Goal: Entertainment & Leisure: Consume media (video, audio)

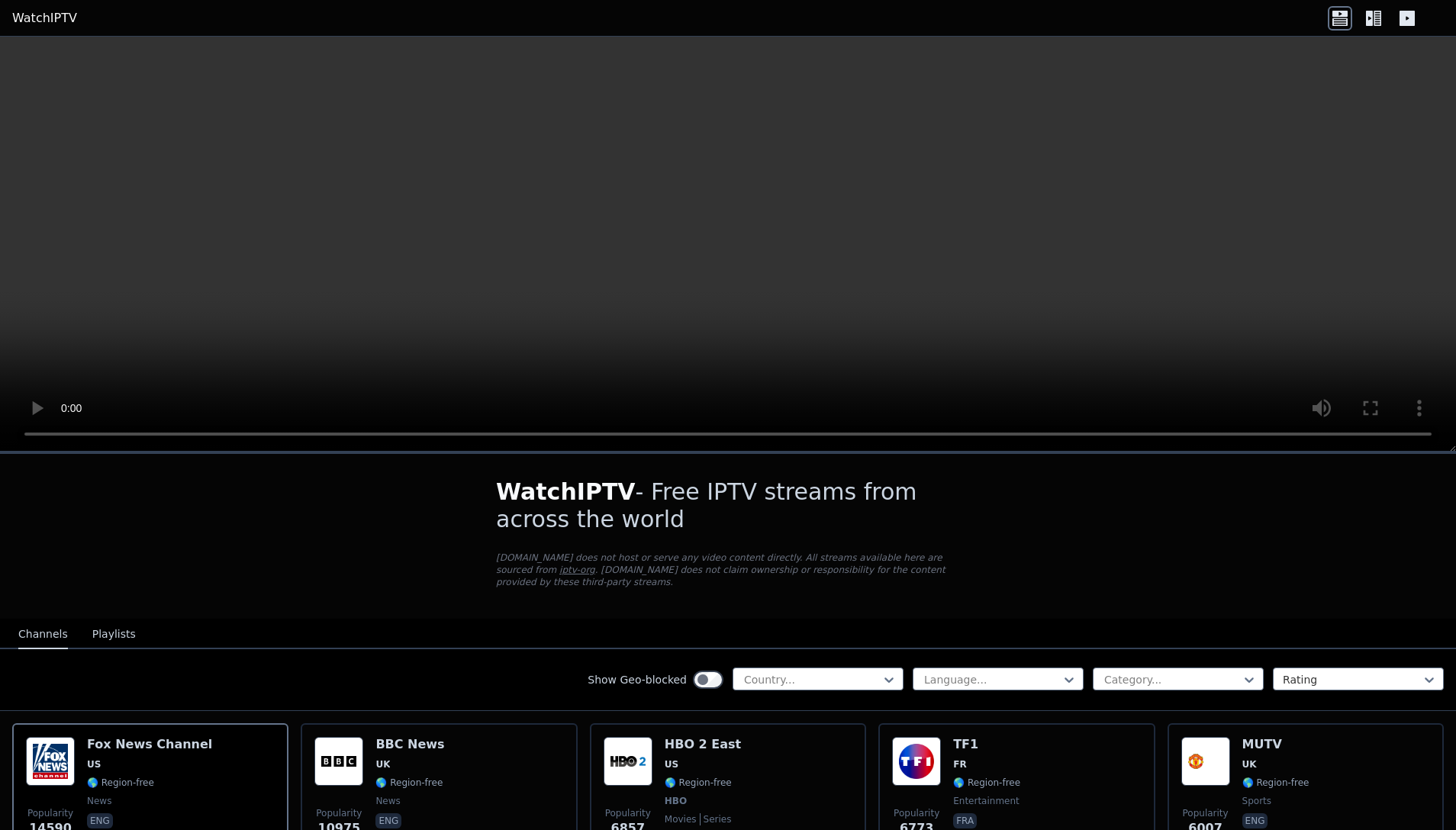
scroll to position [86, 0]
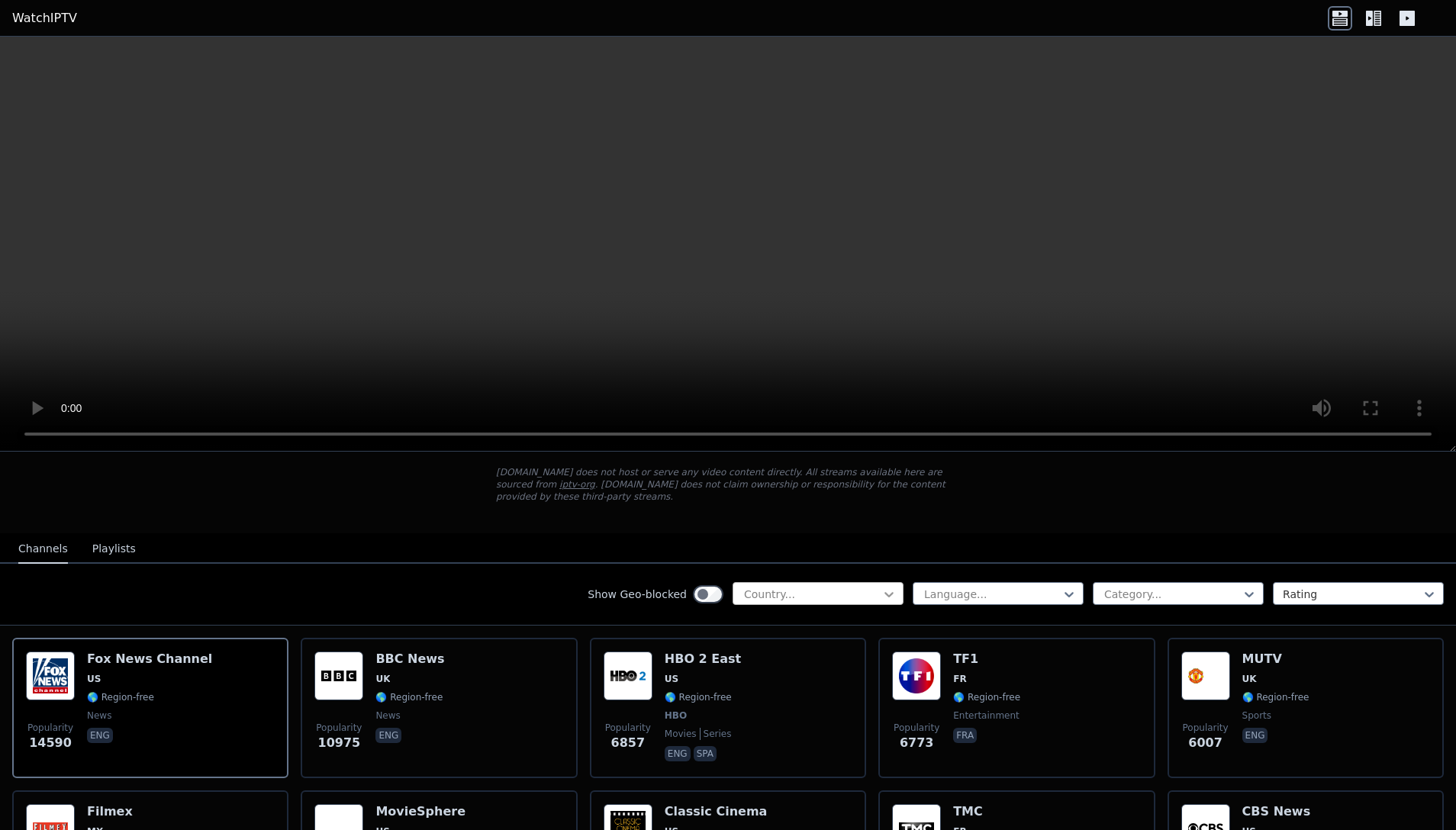
click at [891, 600] on icon at bounding box center [889, 594] width 15 height 15
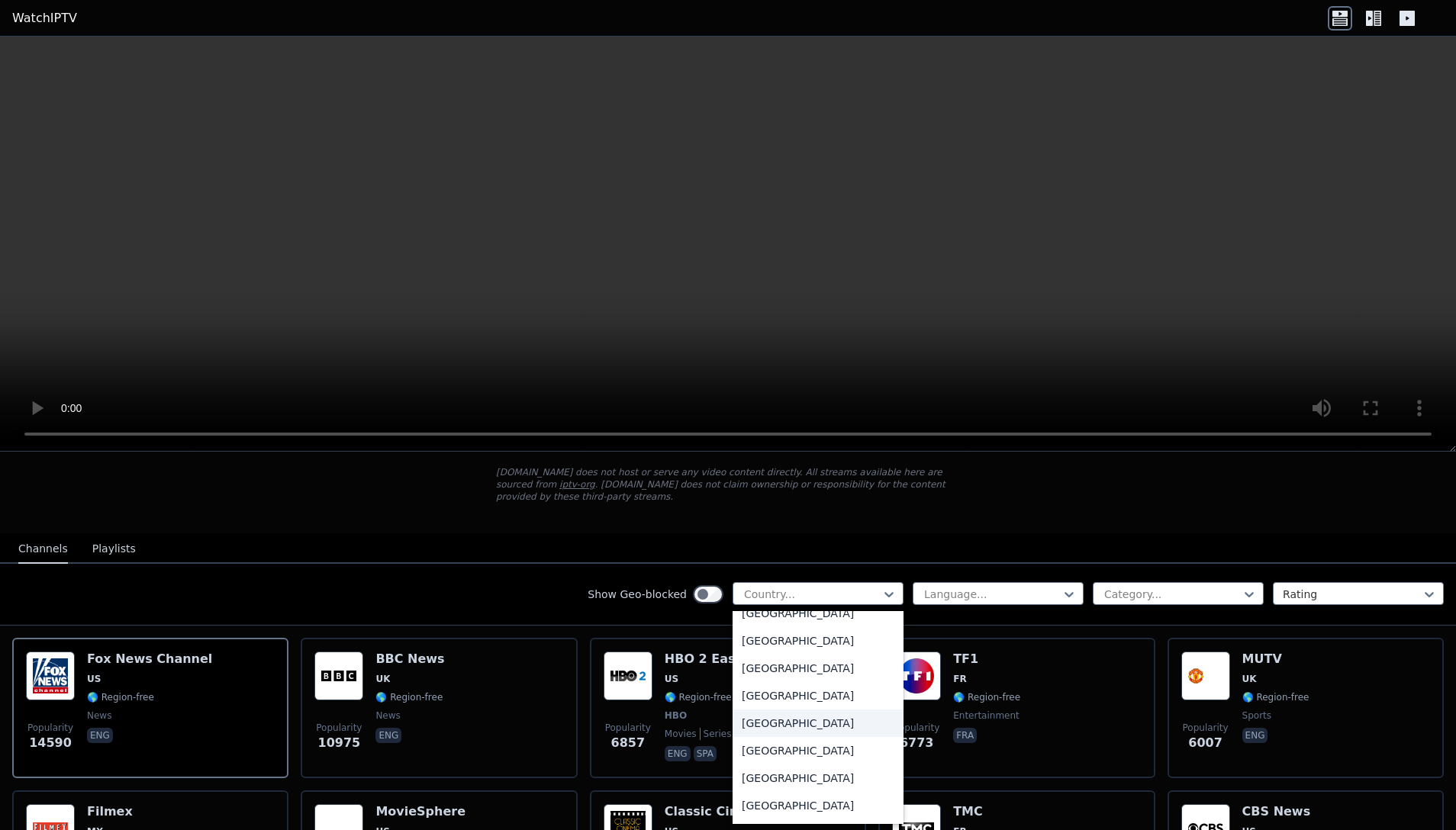
scroll to position [293, 0]
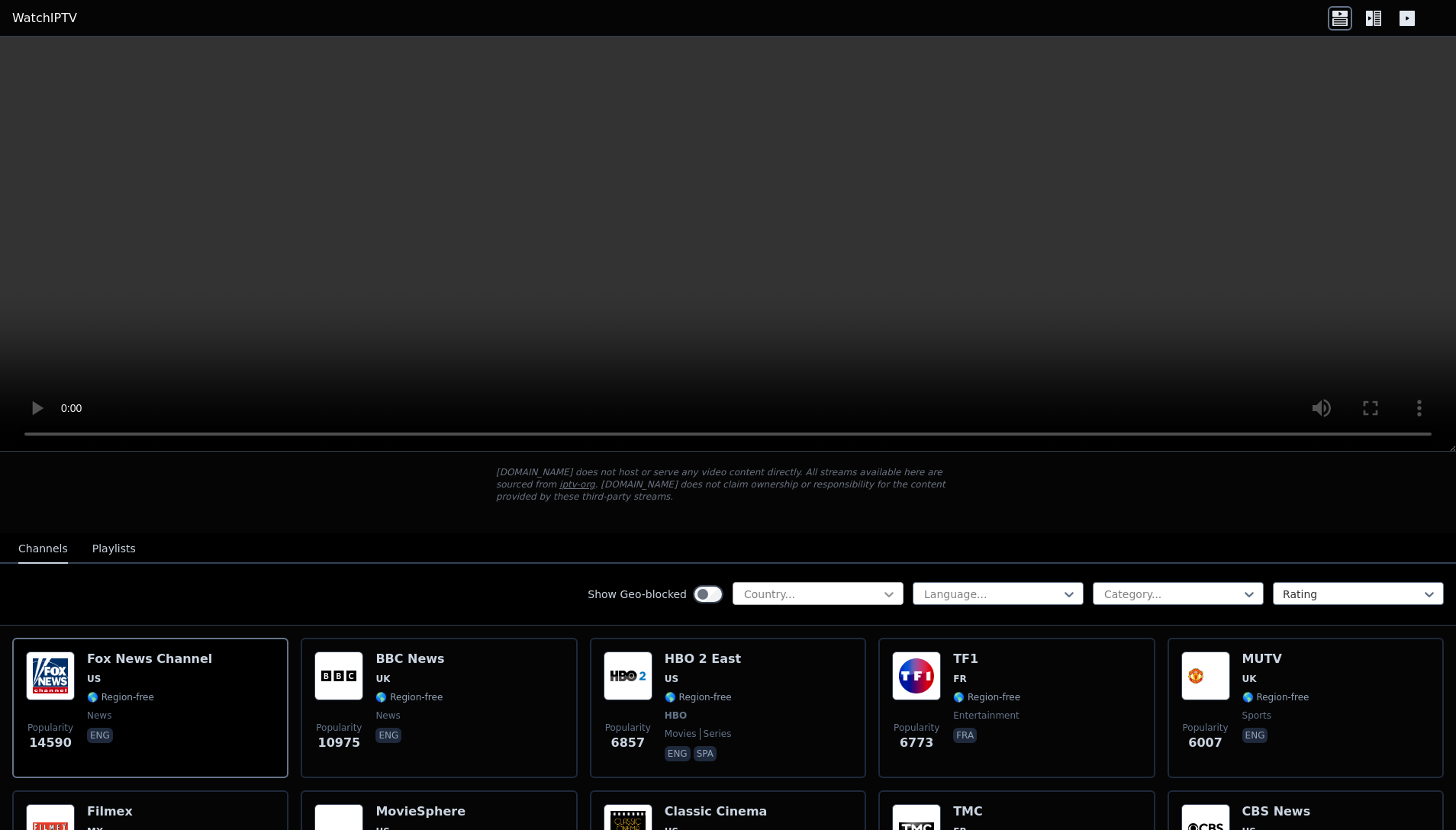
click at [888, 597] on icon at bounding box center [889, 594] width 15 height 15
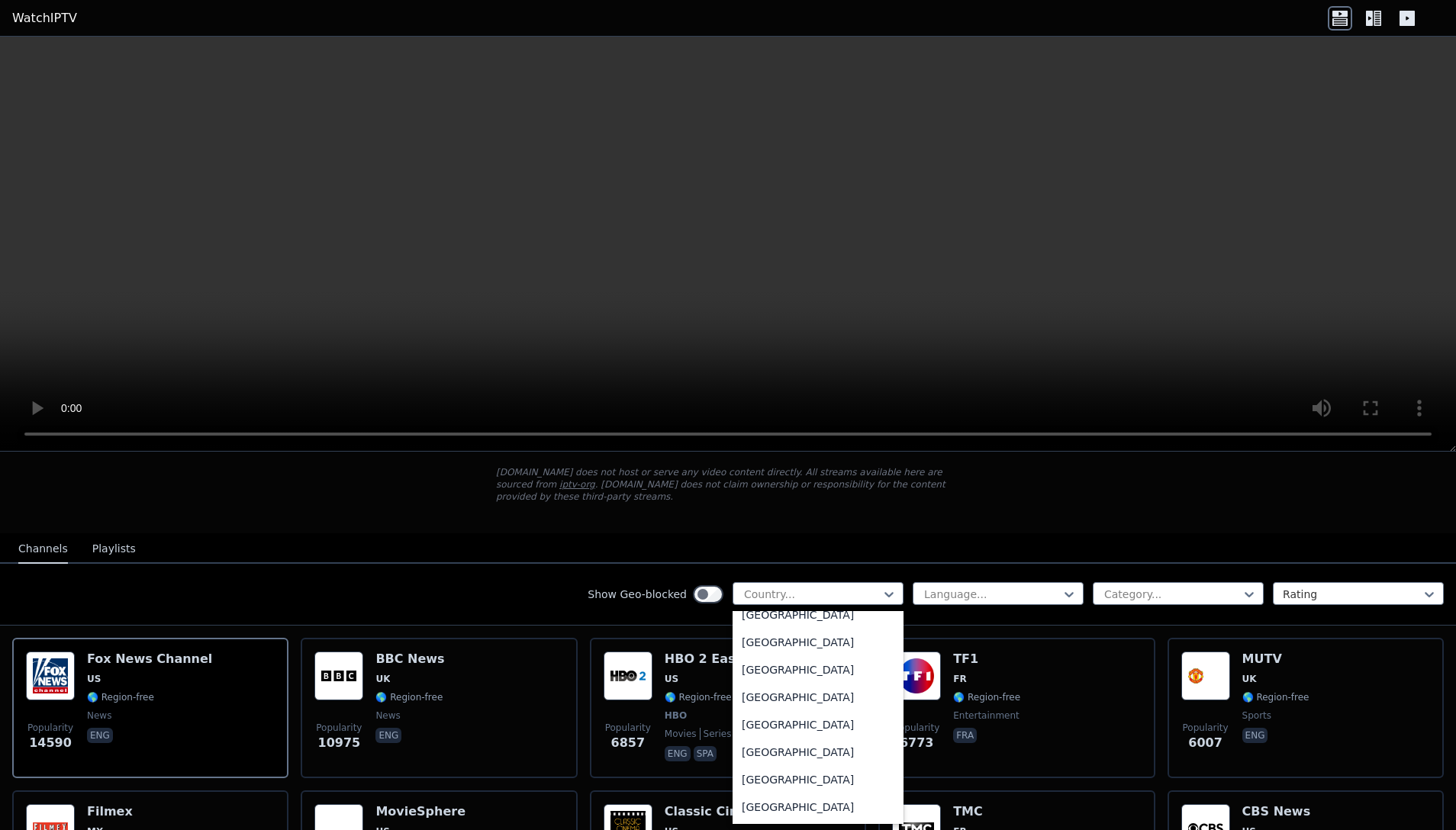
scroll to position [5333, 0]
click at [790, 691] on div "[GEOGRAPHIC_DATA]" at bounding box center [818, 692] width 171 height 27
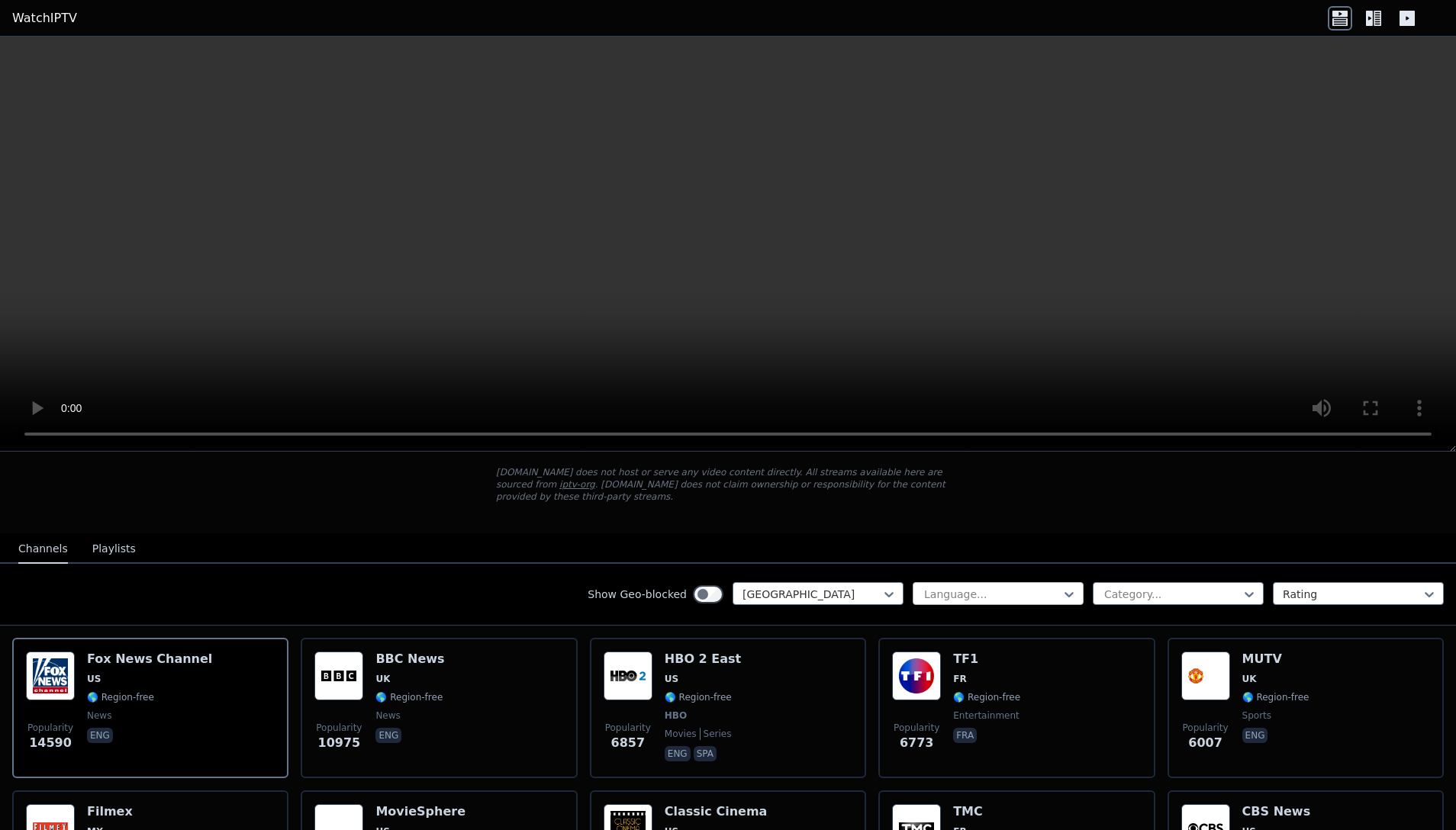
click at [1014, 598] on div at bounding box center [992, 594] width 139 height 15
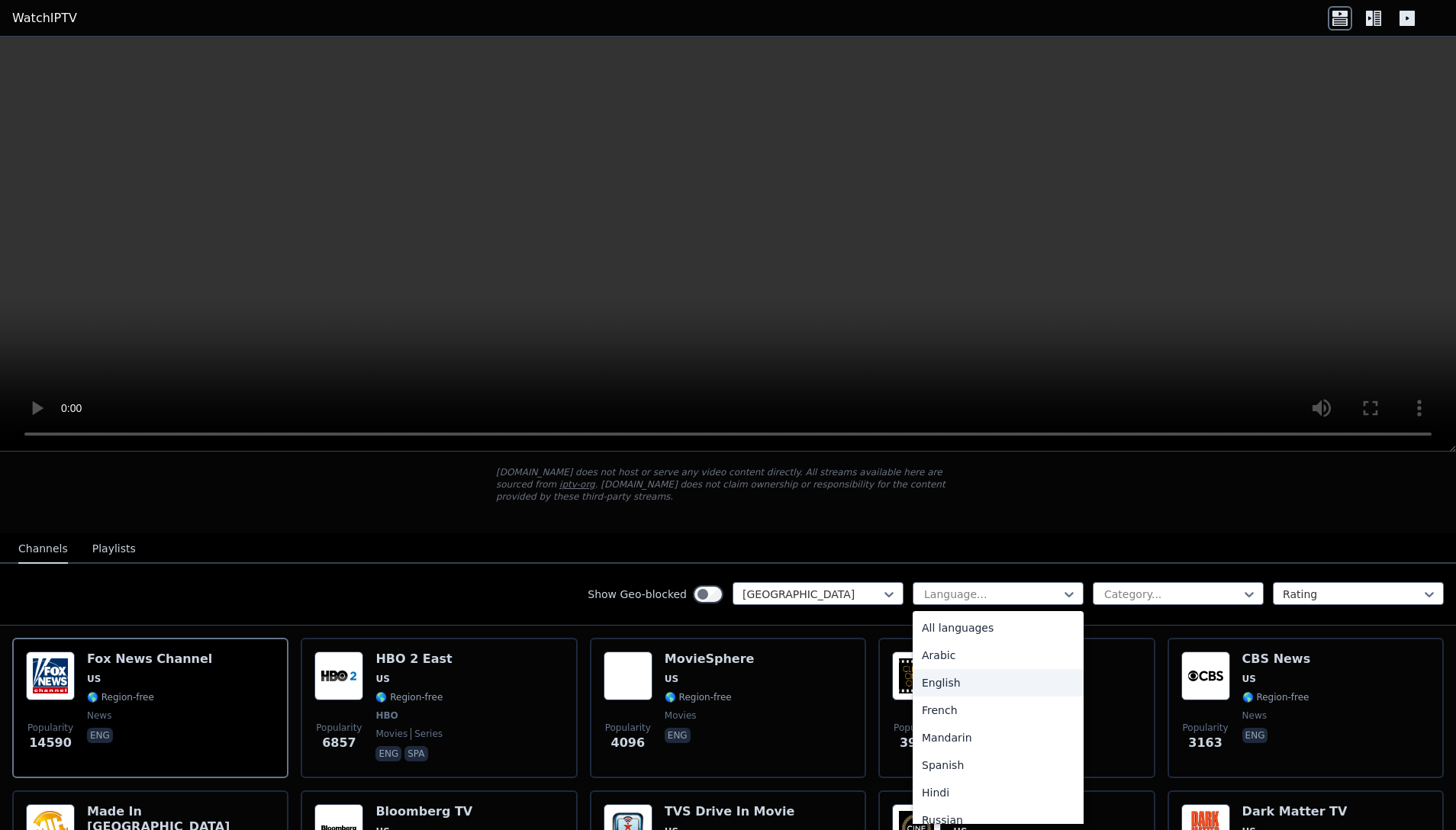
click at [966, 688] on div "English" at bounding box center [998, 683] width 171 height 27
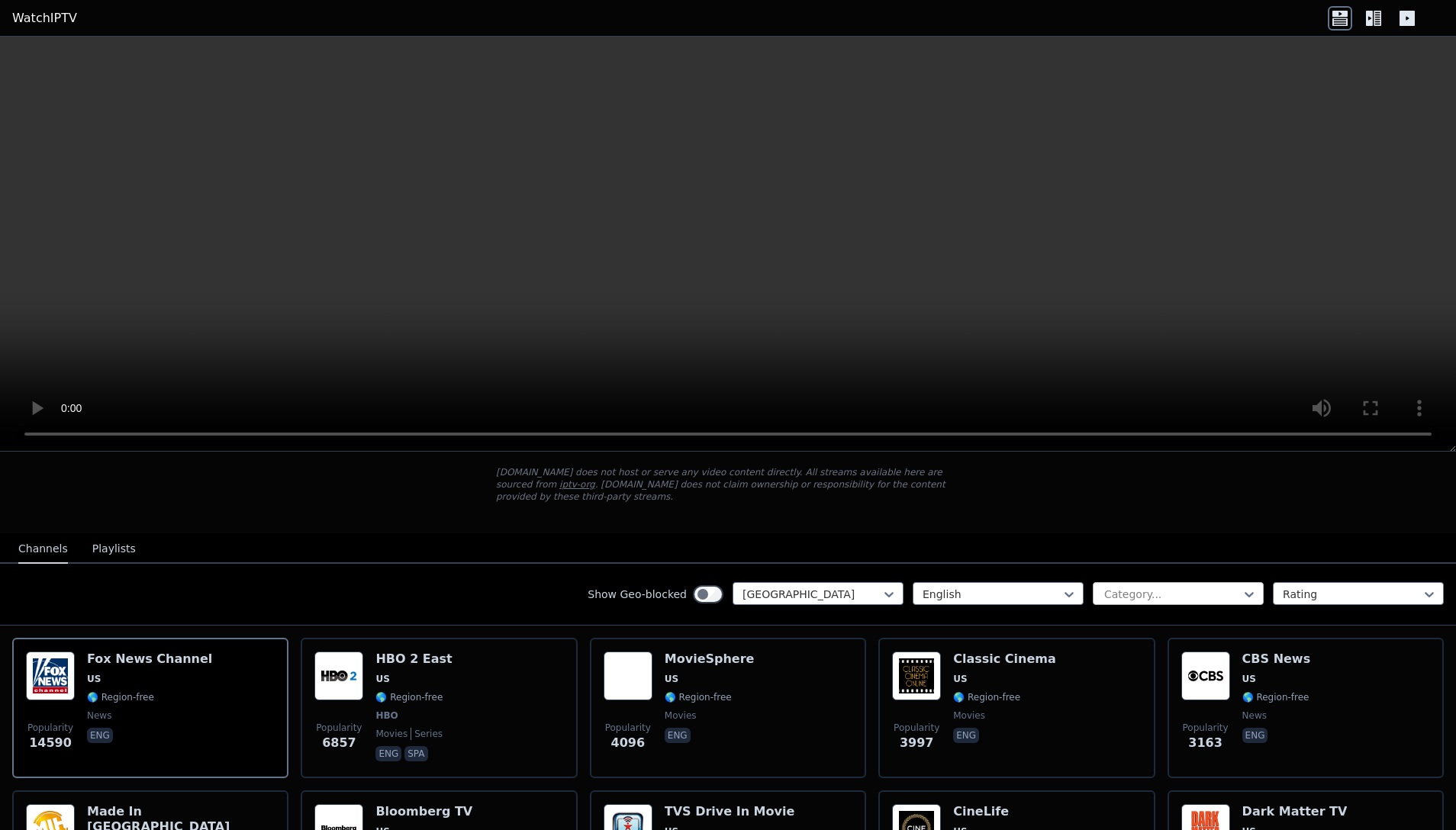
click at [1143, 590] on div at bounding box center [1172, 594] width 139 height 15
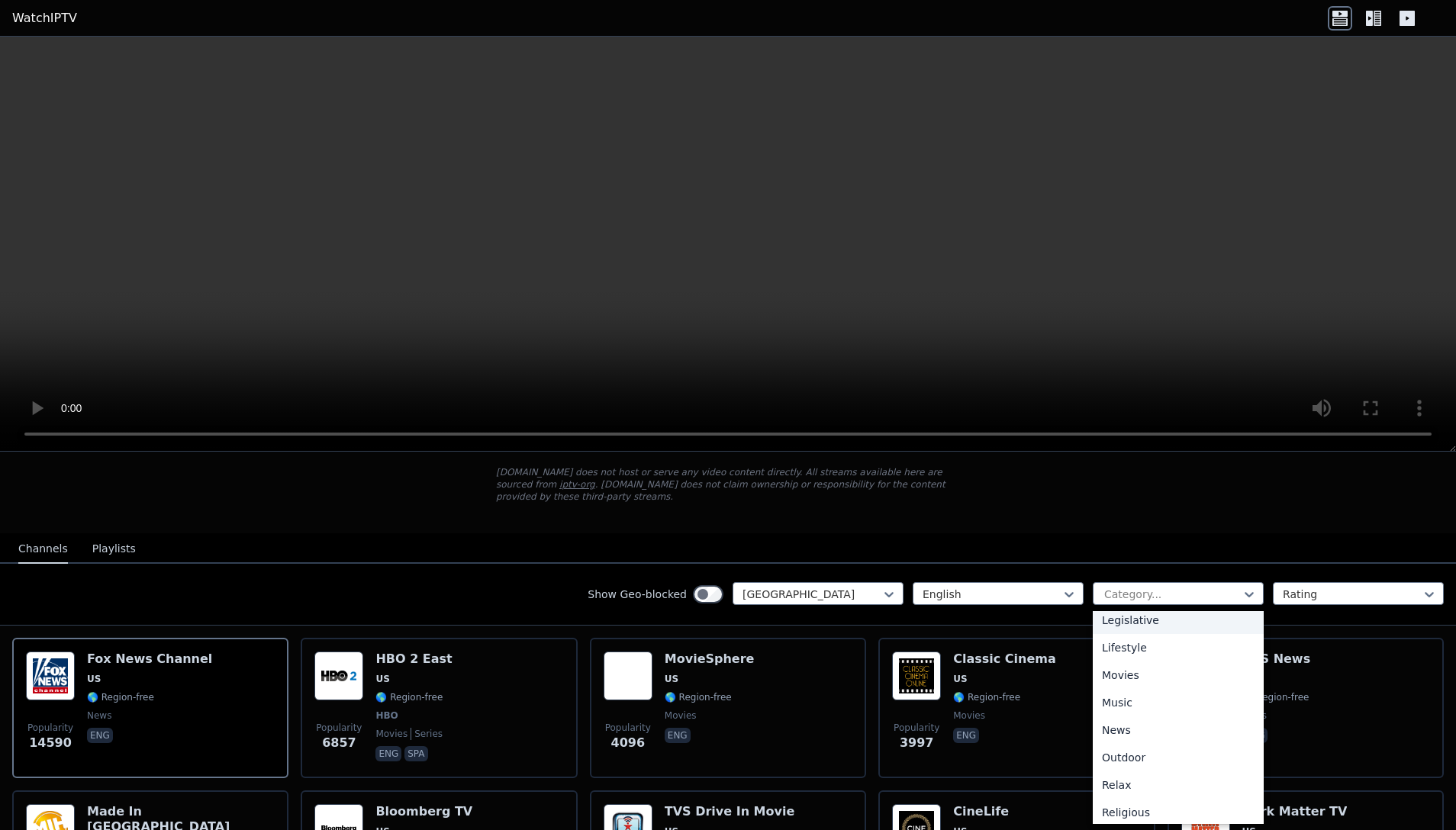
scroll to position [373, 0]
click at [1129, 725] on div "News" at bounding box center [1178, 722] width 171 height 27
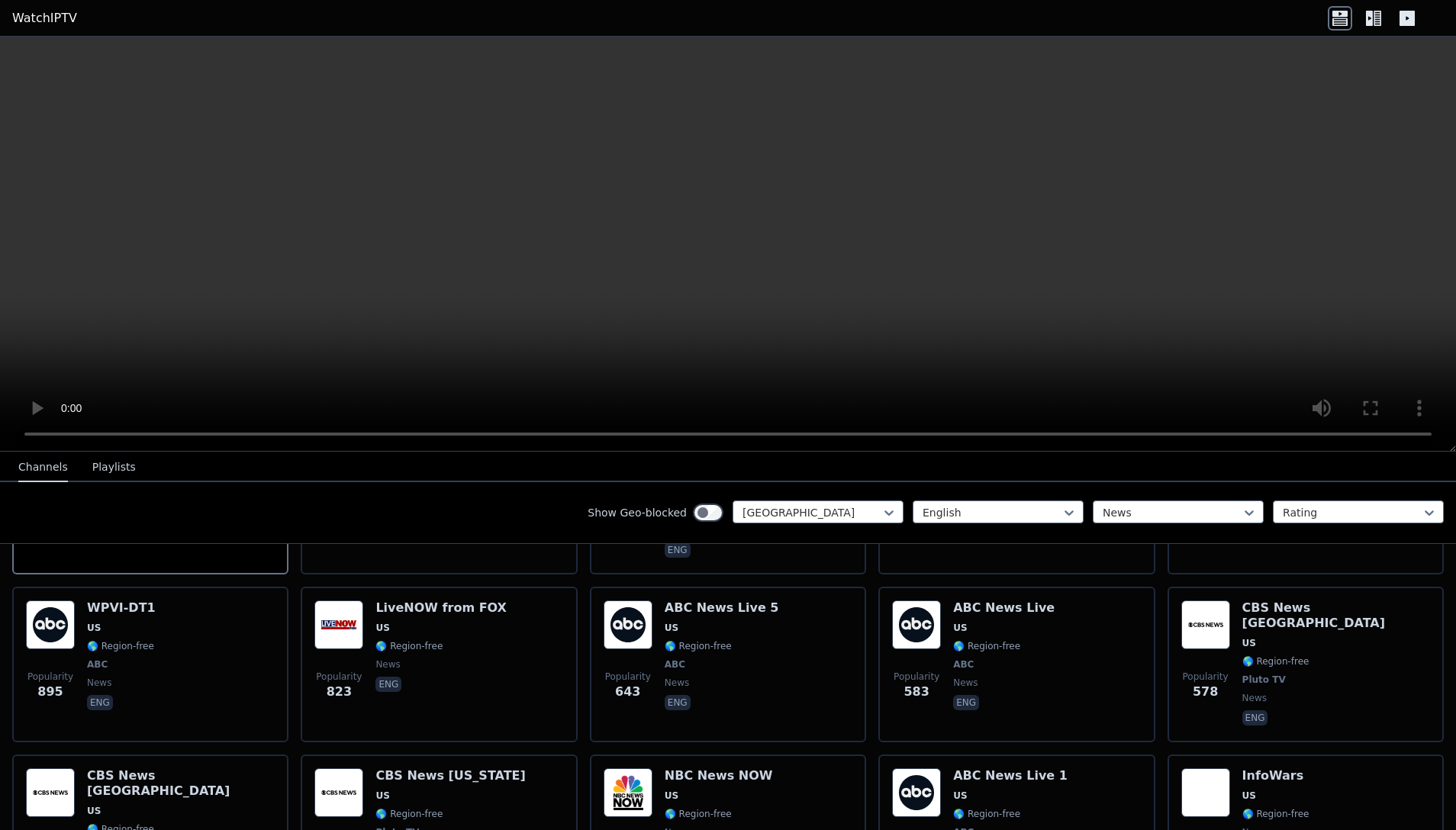
scroll to position [291, 0]
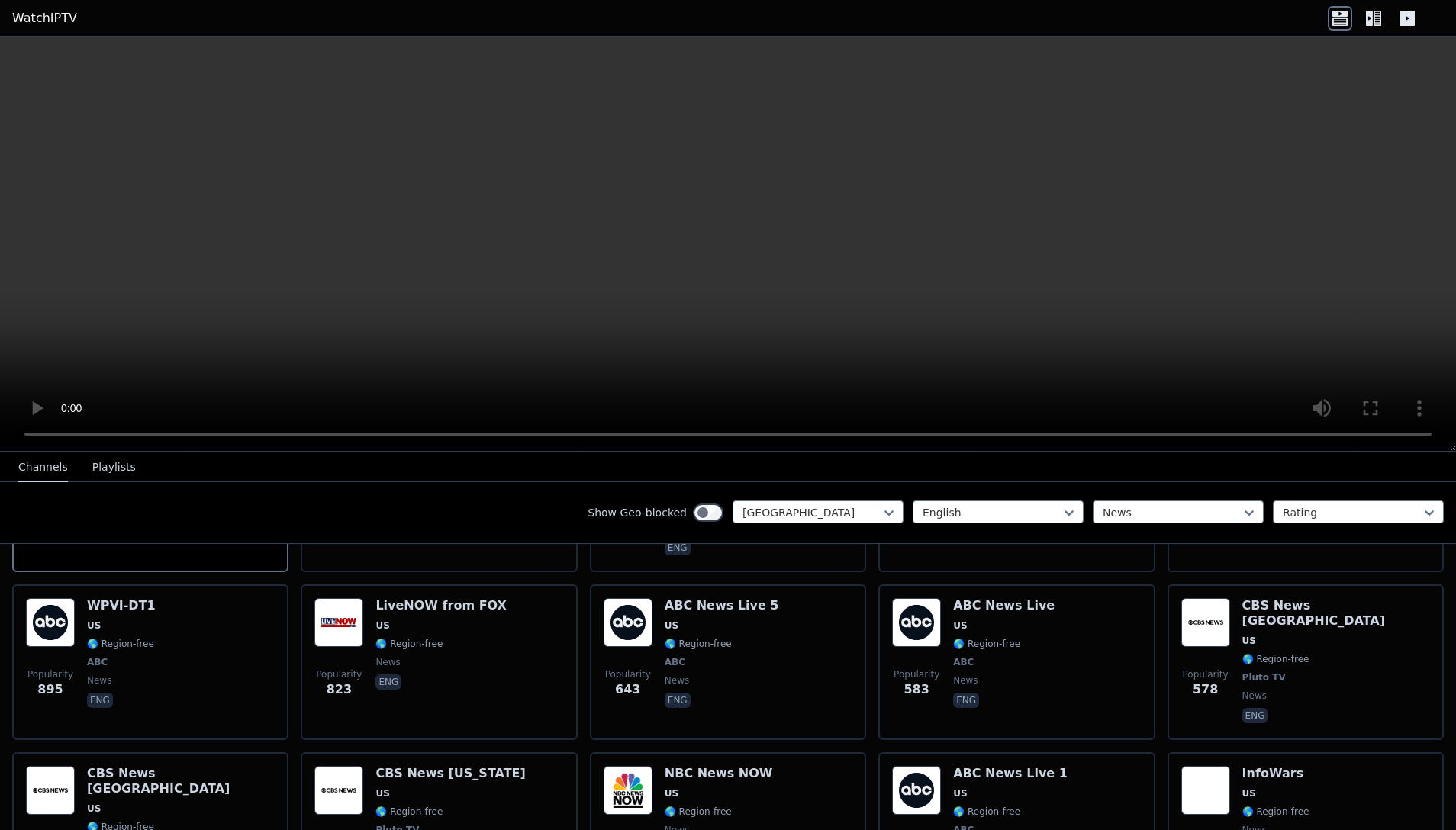
click at [118, 472] on button "Playlists" at bounding box center [114, 468] width 43 height 29
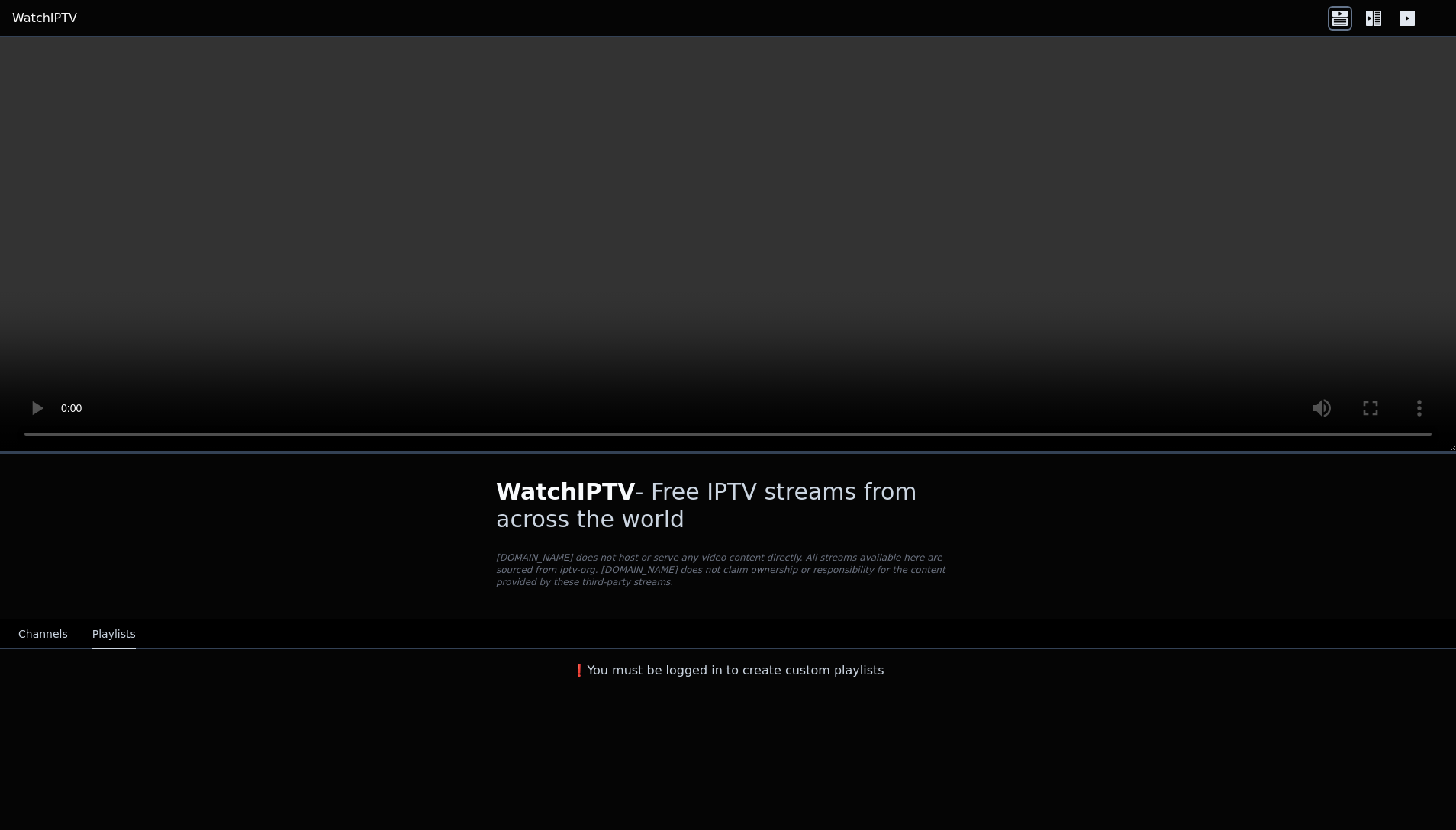
click at [47, 629] on button "Channels" at bounding box center [43, 635] width 50 height 29
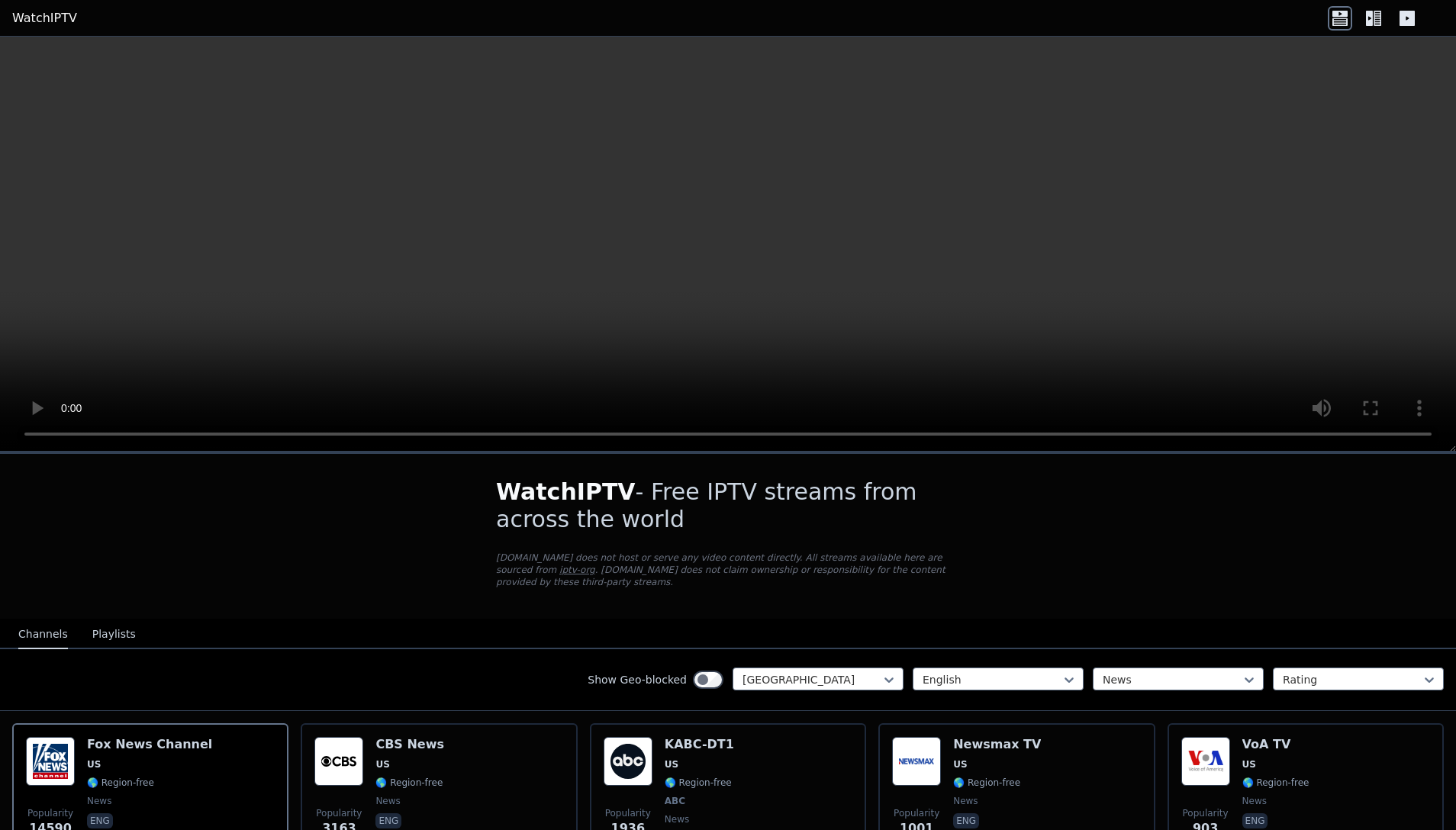
click at [47, 629] on button "Channels" at bounding box center [43, 635] width 50 height 29
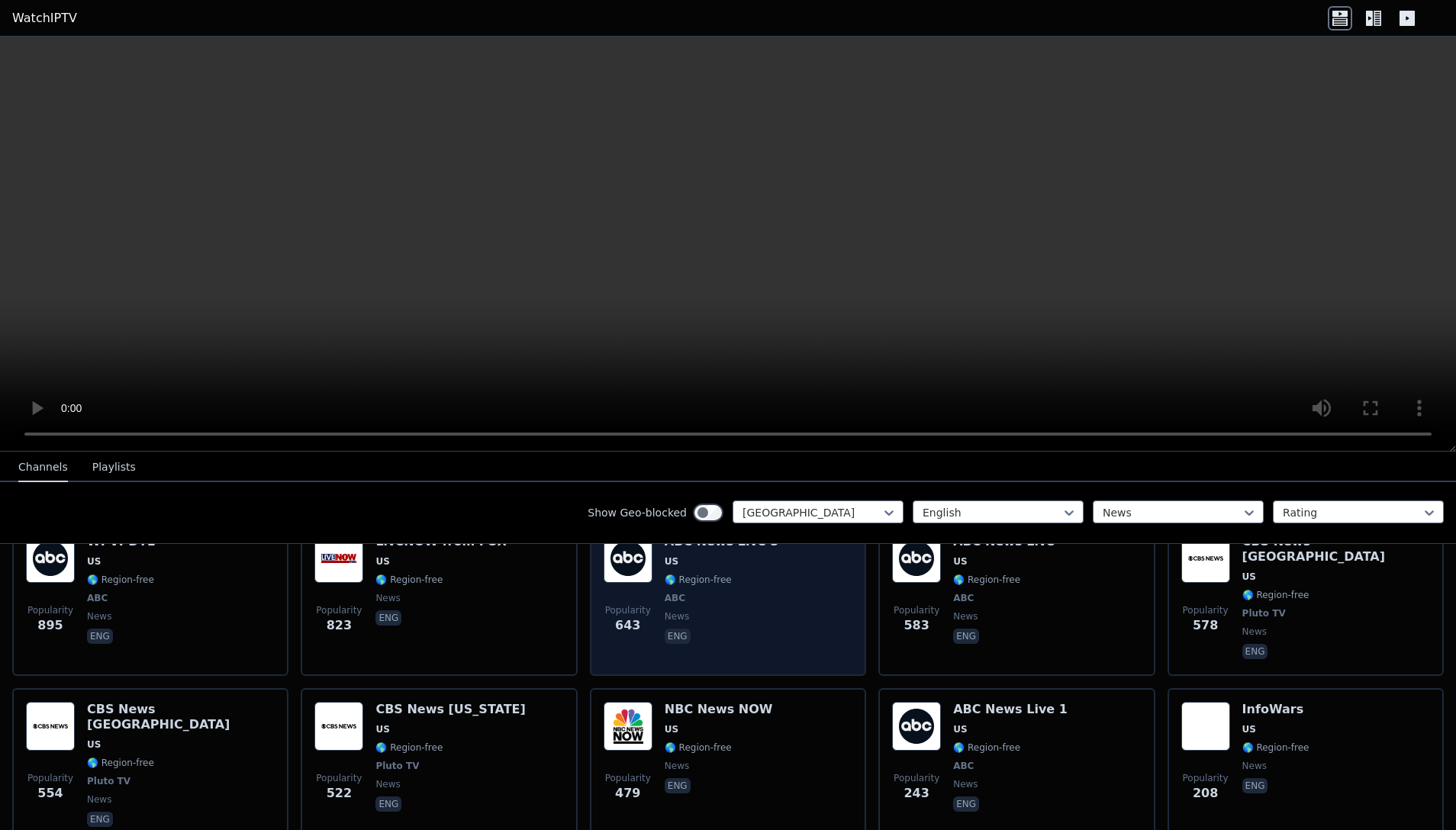
scroll to position [372, 0]
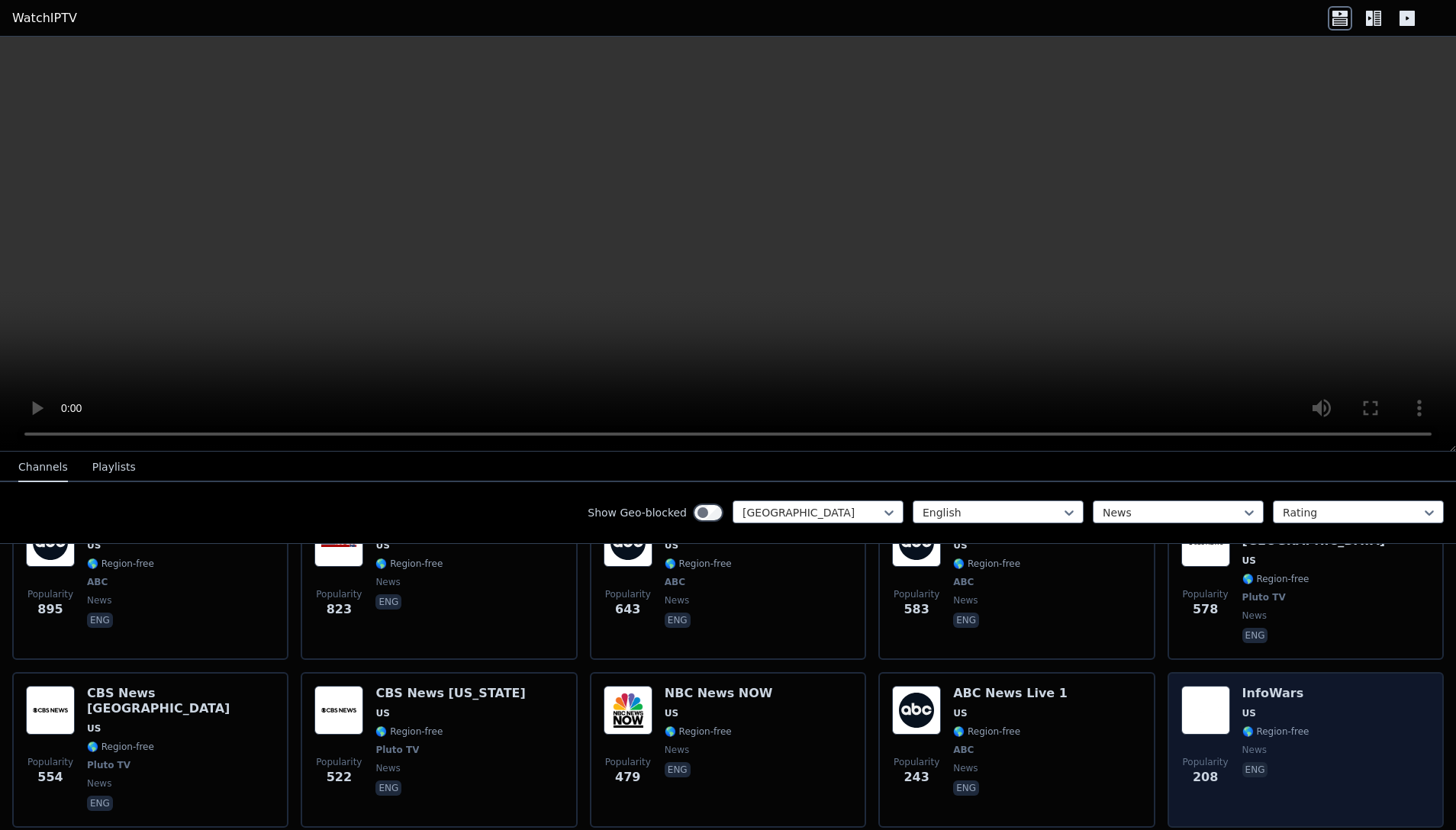
click at [1218, 708] on img at bounding box center [1206, 710] width 49 height 49
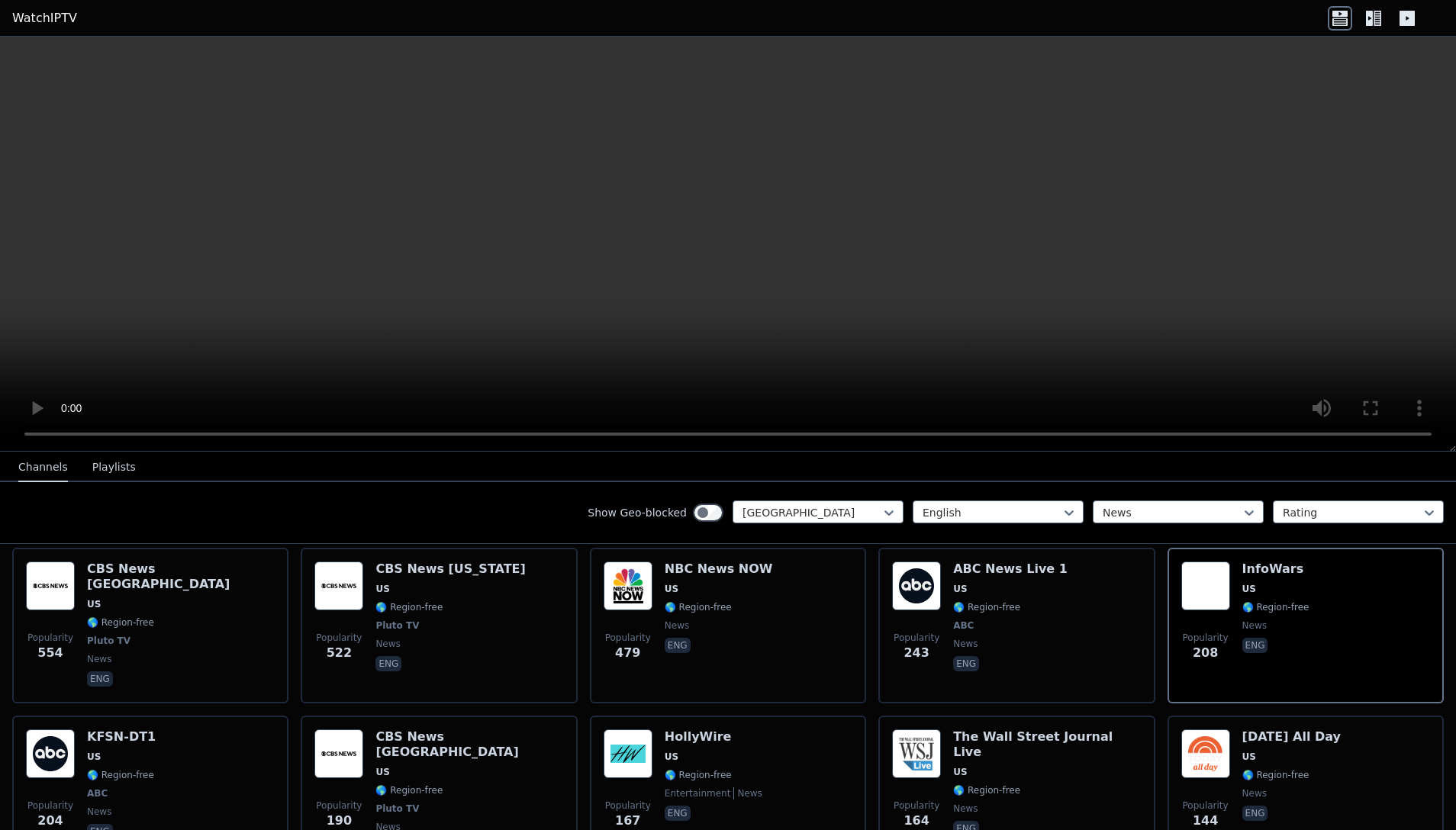
scroll to position [0, 0]
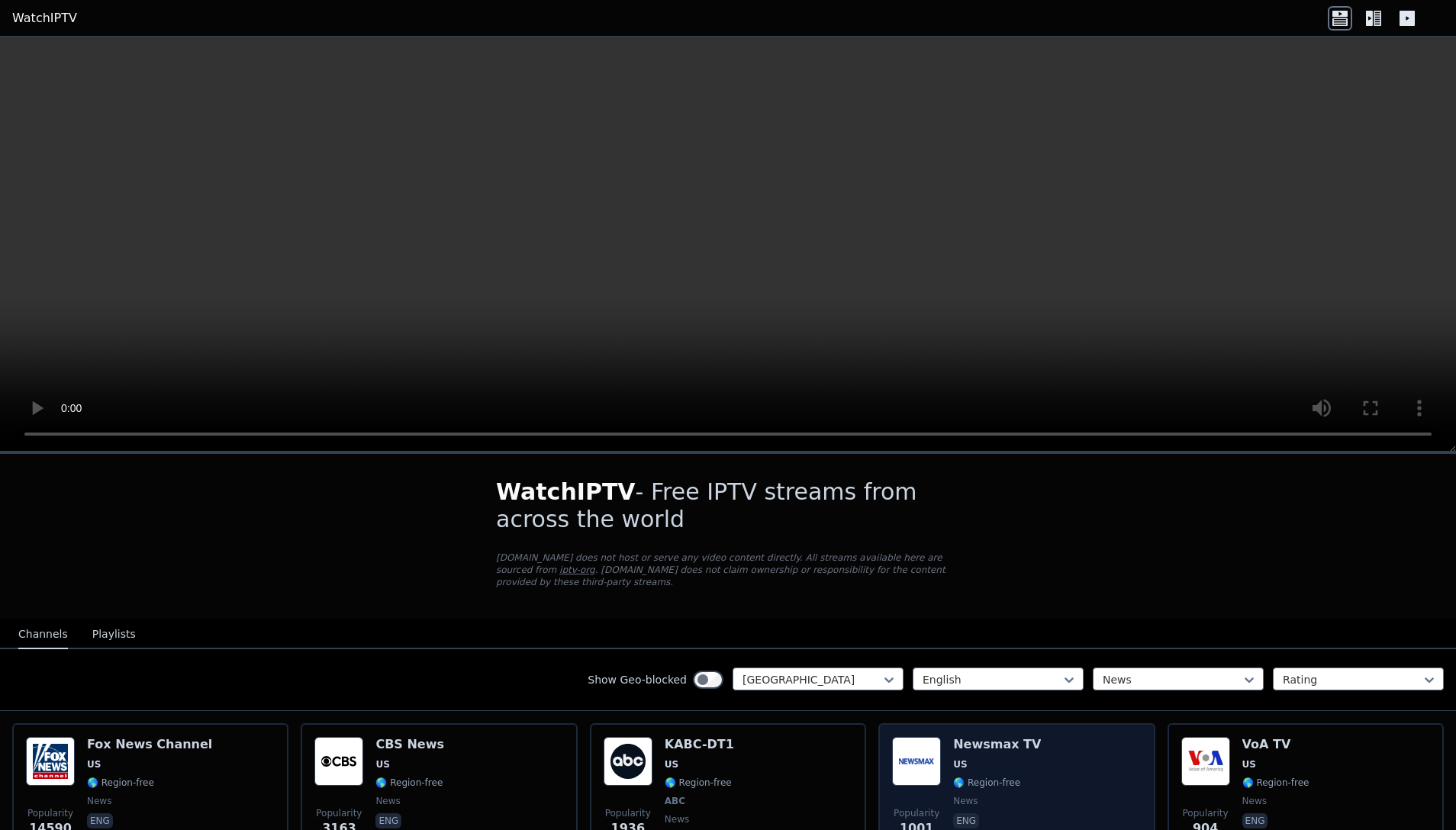
click at [916, 765] on img at bounding box center [916, 761] width 49 height 49
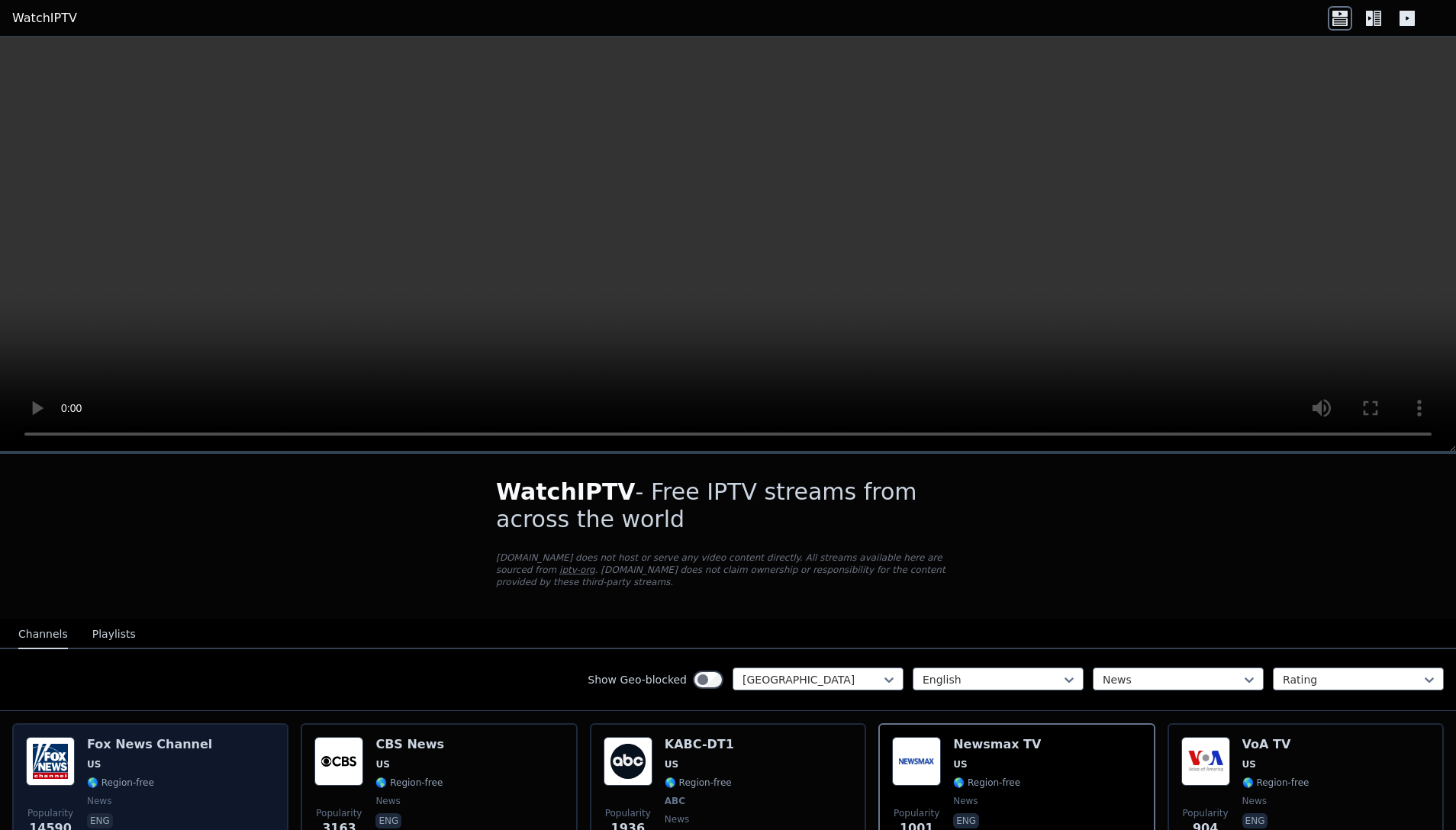
click at [53, 754] on img at bounding box center [50, 761] width 49 height 49
